Goal: Task Accomplishment & Management: Manage account settings

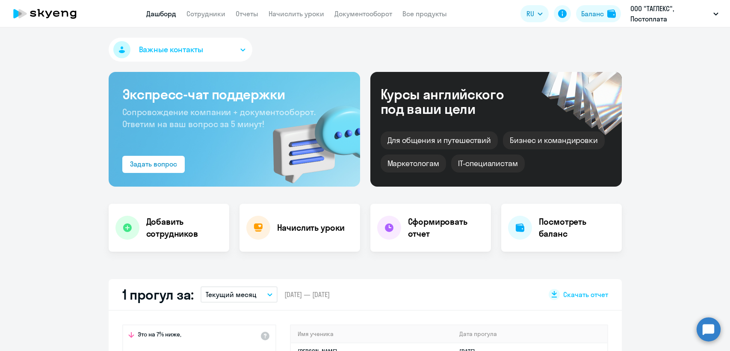
click at [289, 14] on link "Начислить уроки" at bounding box center [296, 13] width 56 height 9
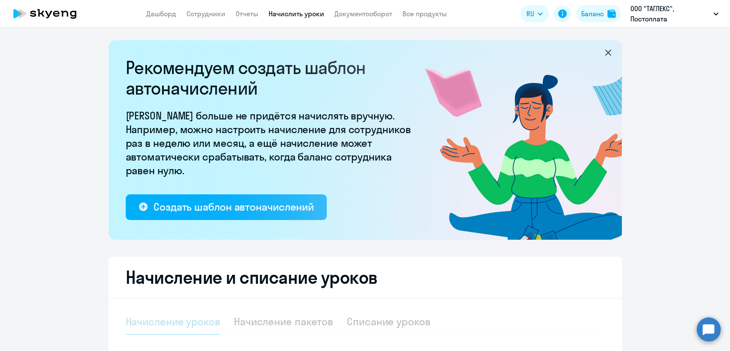
select select "10"
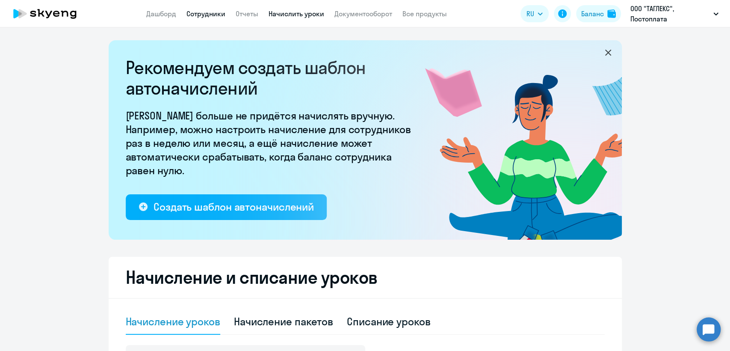
click at [224, 13] on link "Сотрудники" at bounding box center [205, 13] width 39 height 9
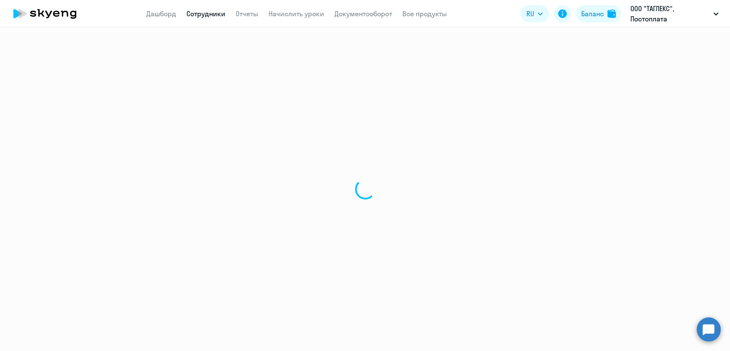
select select "30"
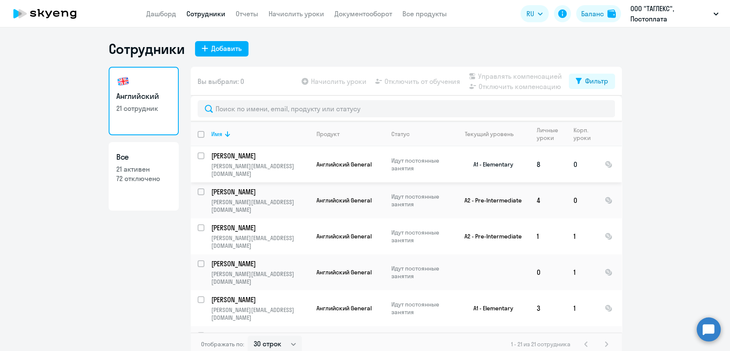
click at [199, 156] on input "select row 39987518" at bounding box center [206, 160] width 17 height 17
checkbox input "true"
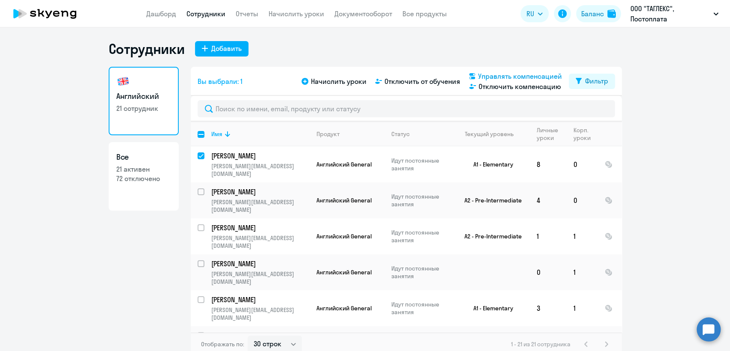
click at [530, 75] on span "Управлять компенсацией" at bounding box center [520, 76] width 84 height 10
